Goal: Navigation & Orientation: Find specific page/section

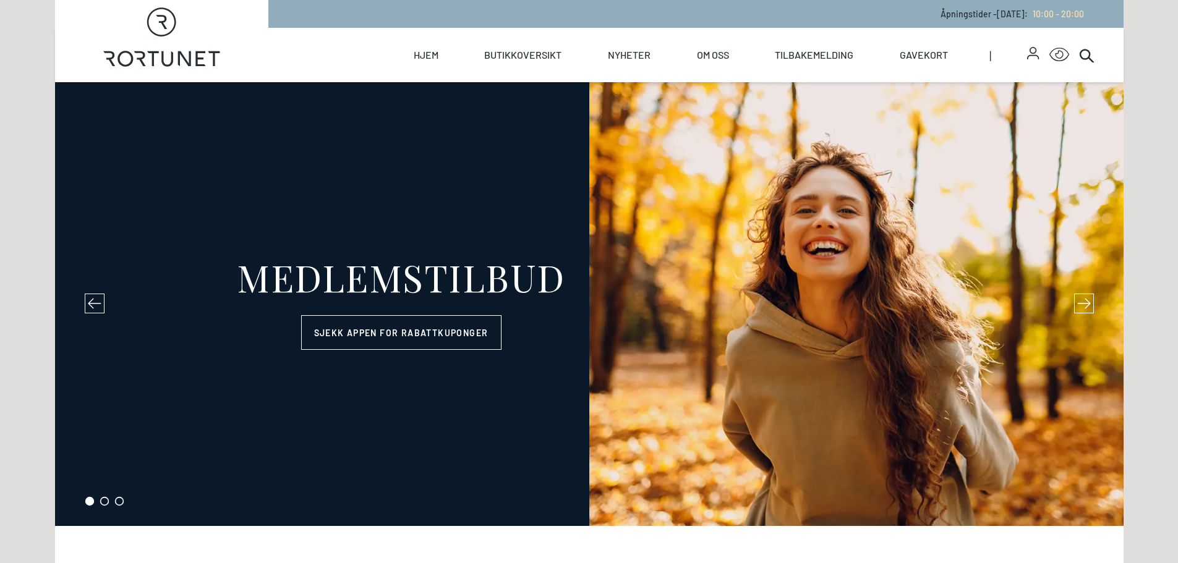
select select "NO"
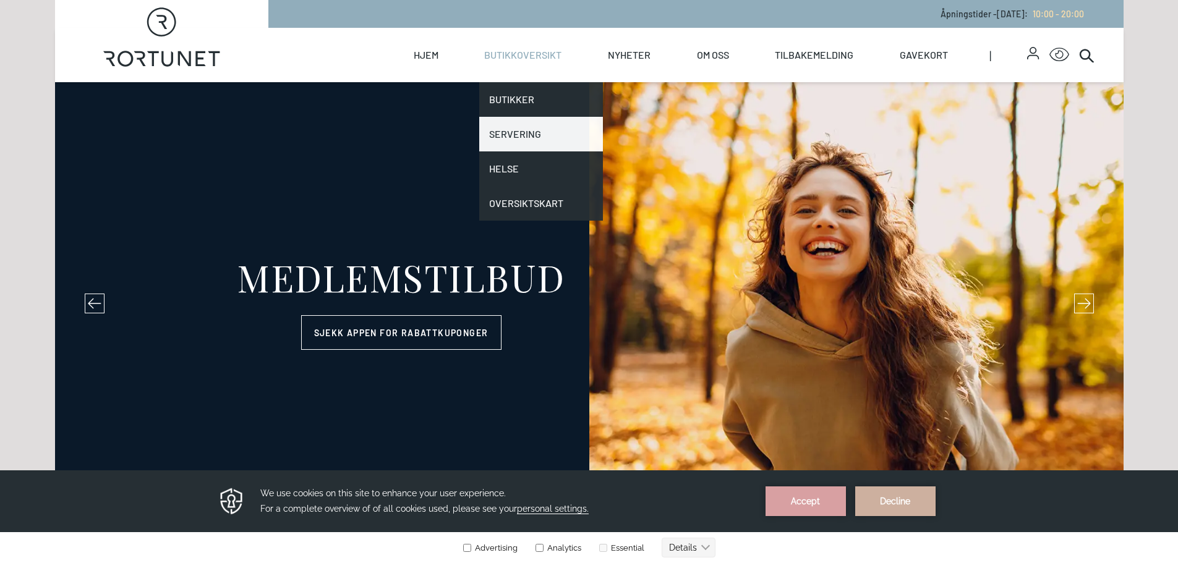
click at [509, 142] on link "Servering" at bounding box center [541, 134] width 124 height 35
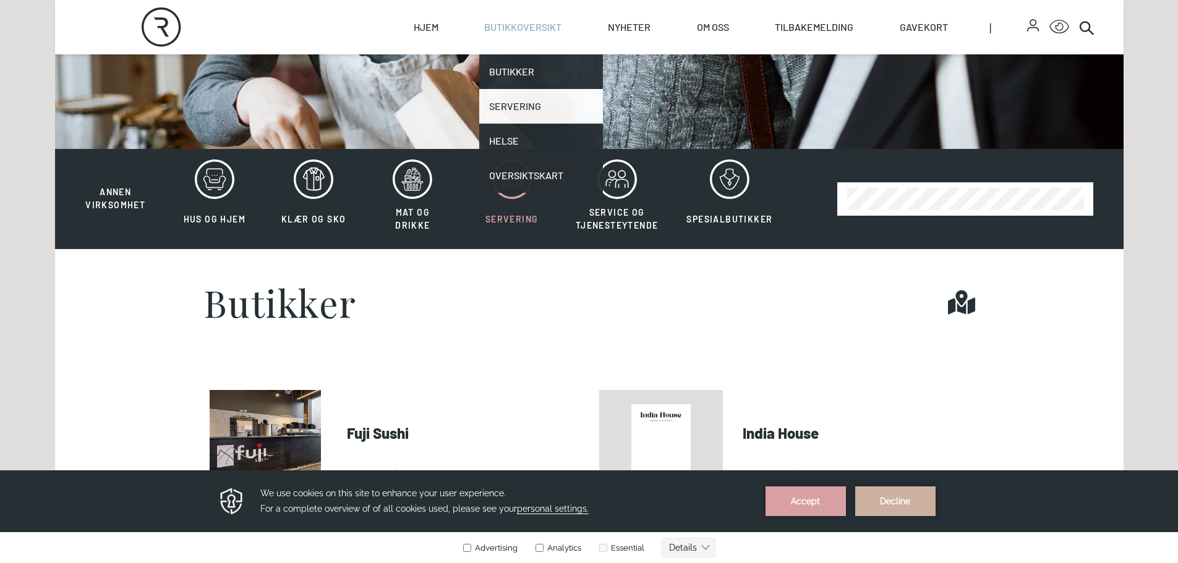
scroll to position [618, 0]
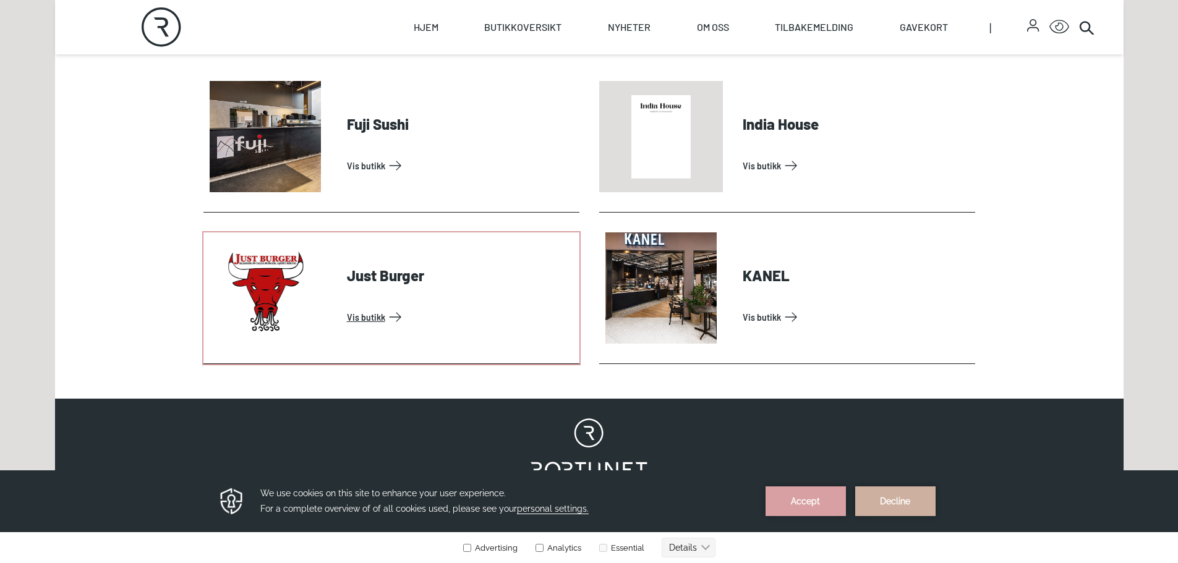
click at [369, 314] on link "Vis butikk" at bounding box center [461, 317] width 228 height 20
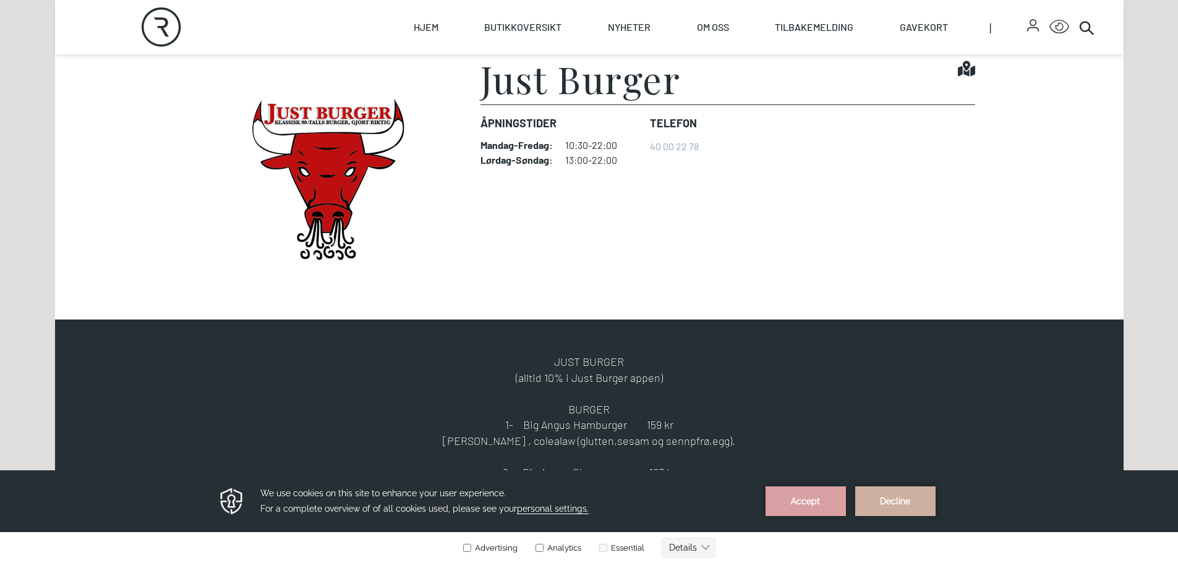
scroll to position [247, 0]
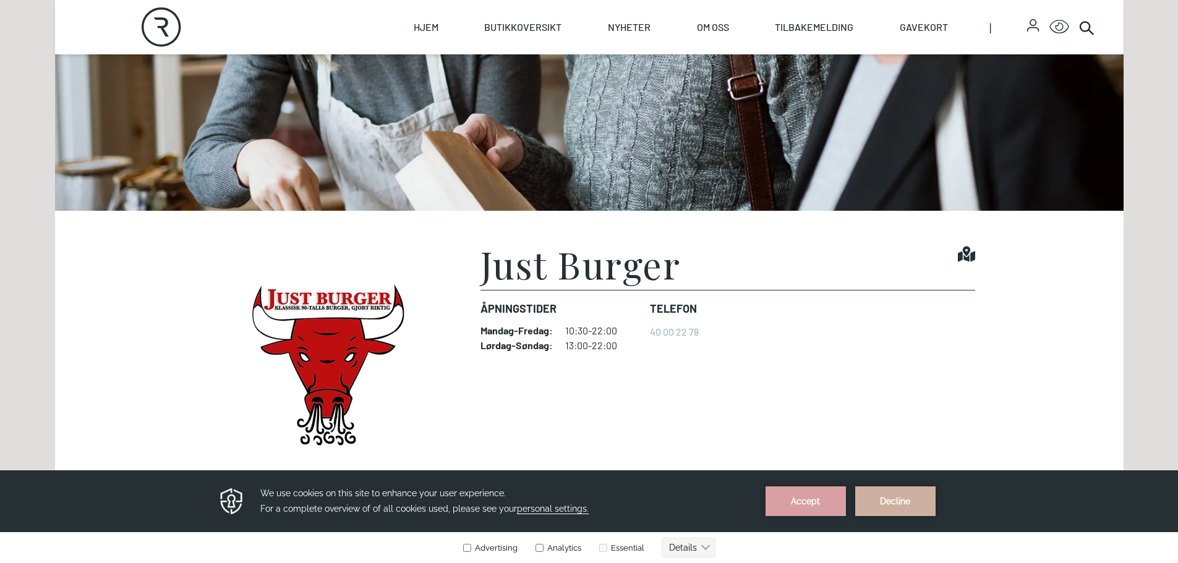
click at [968, 252] on icon at bounding box center [966, 254] width 17 height 15
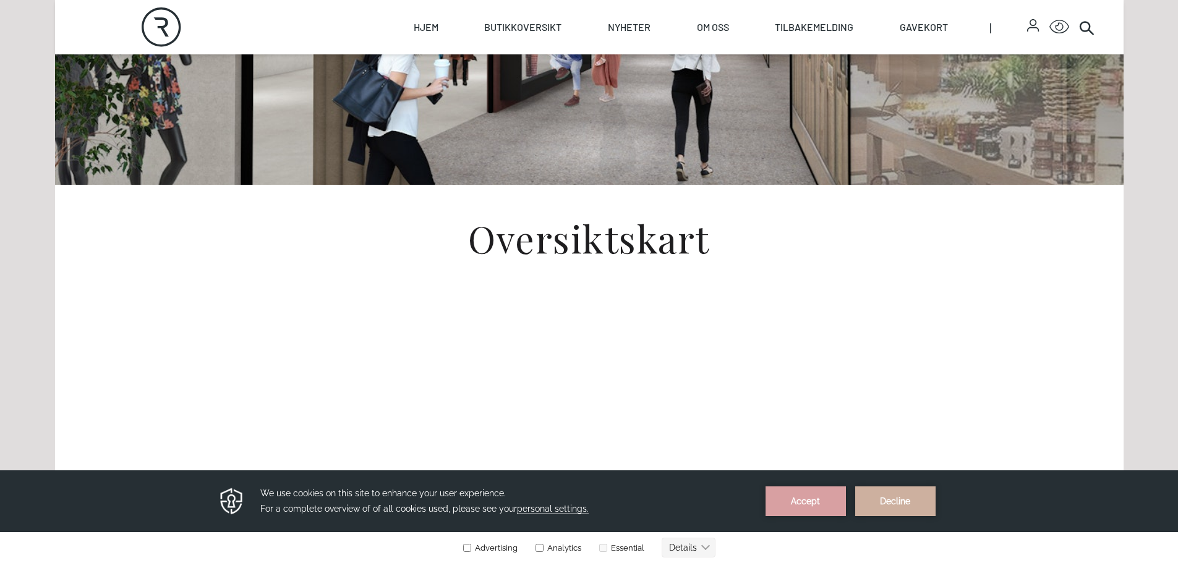
scroll to position [309, 0]
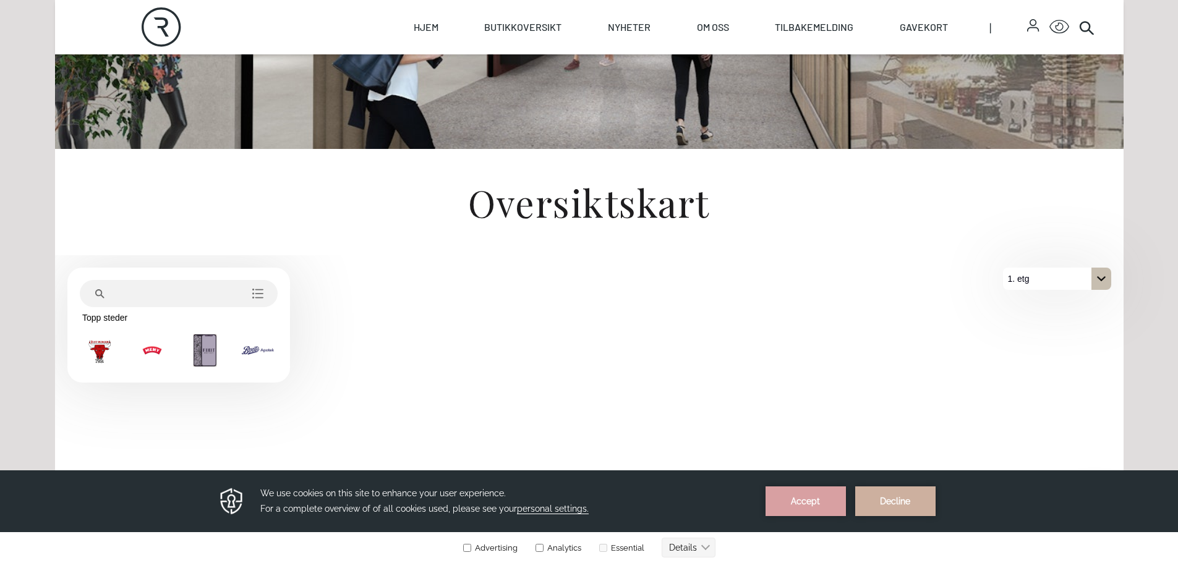
click at [98, 348] on img "Just Burger" at bounding box center [99, 351] width 32 height 32
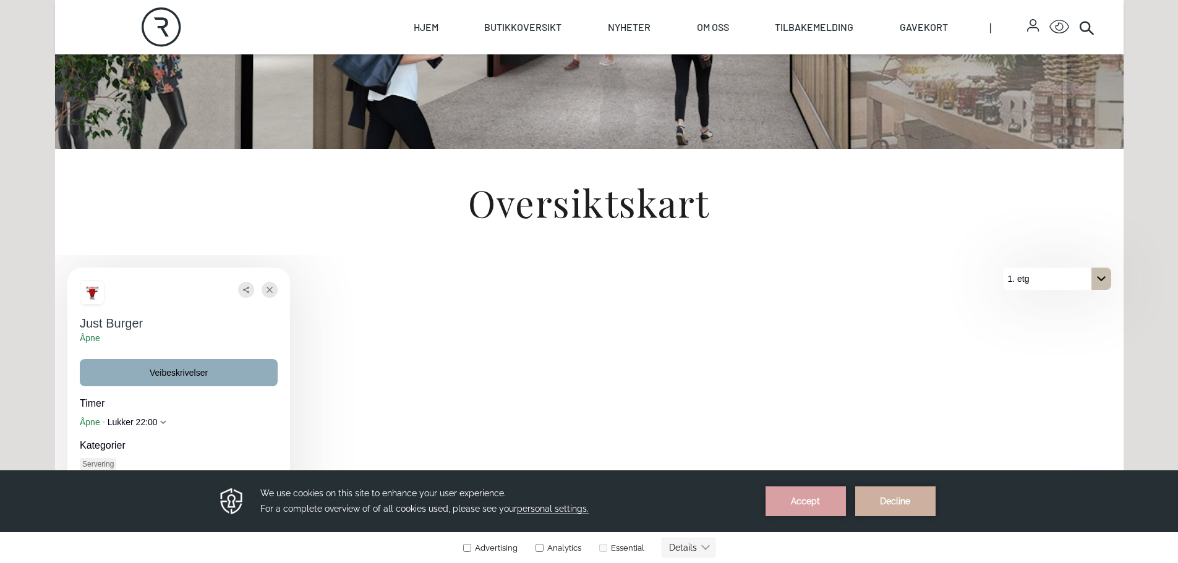
click at [945, 154] on div "Oversiktskart" at bounding box center [589, 199] width 1069 height 853
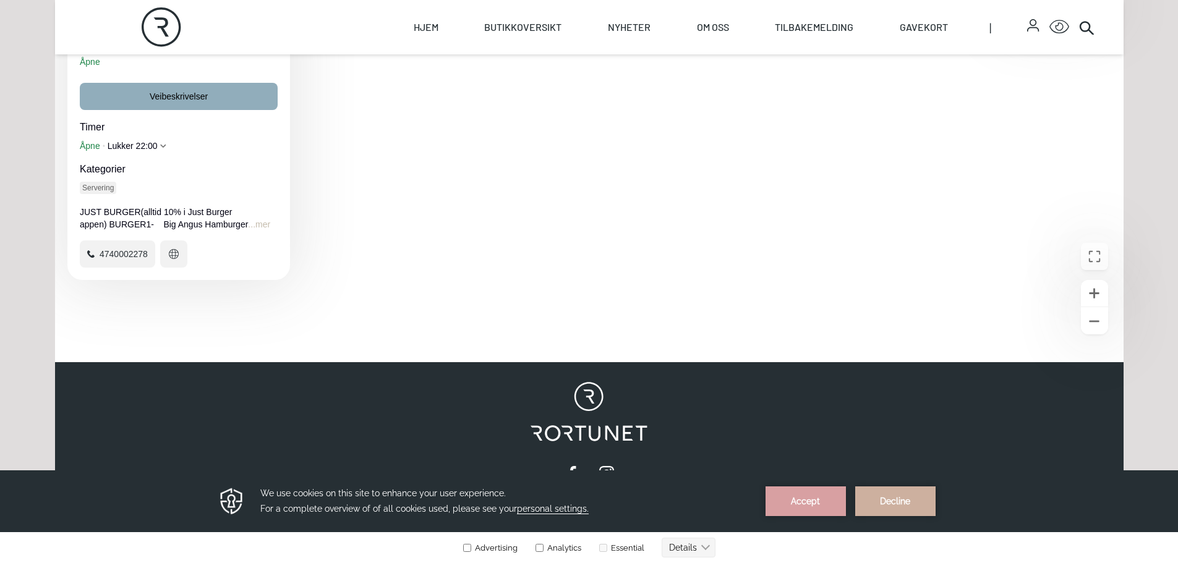
scroll to position [647, 0]
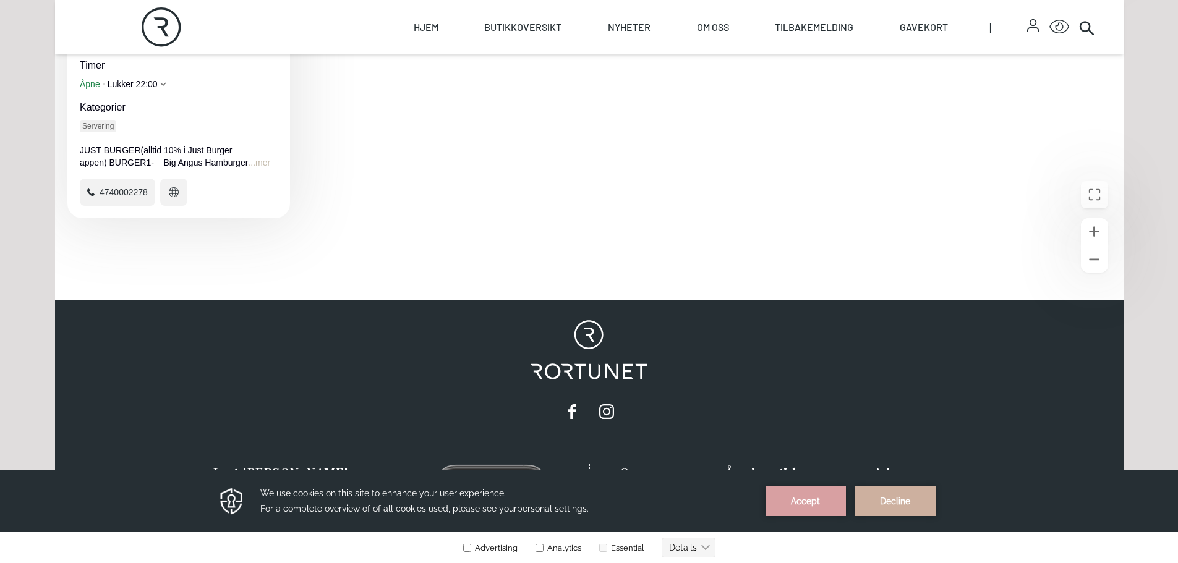
click at [960, 385] on div "Skip to content Rortunet Åpningstider - [DATE] : 10:00 - 20:00 Rortunet Click f…" at bounding box center [589, 32] width 1069 height 1358
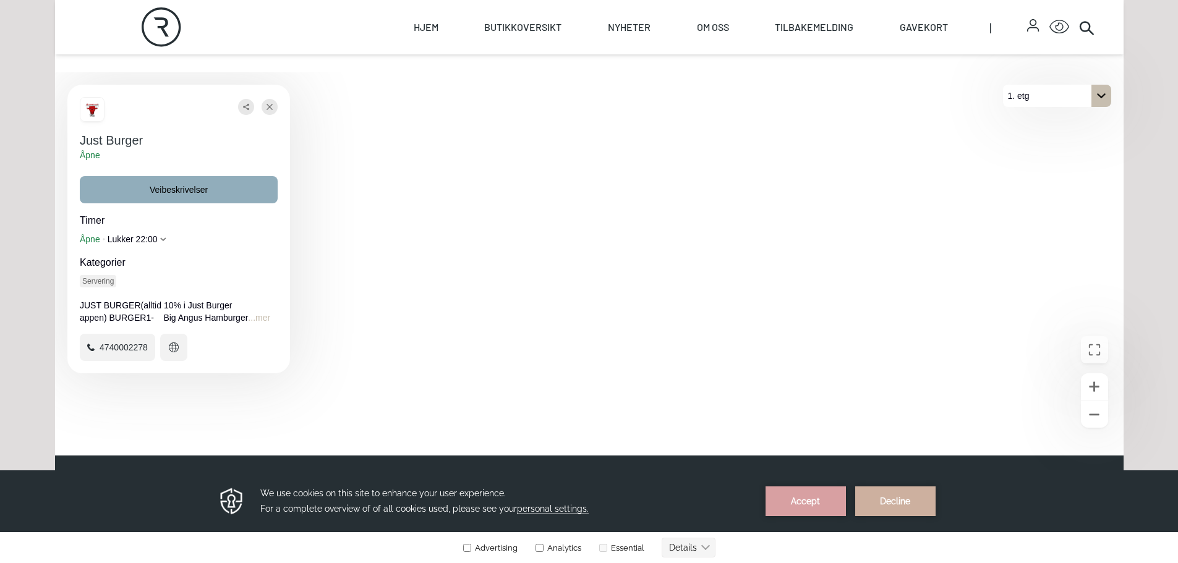
scroll to position [462, 0]
